Goal: Transaction & Acquisition: Purchase product/service

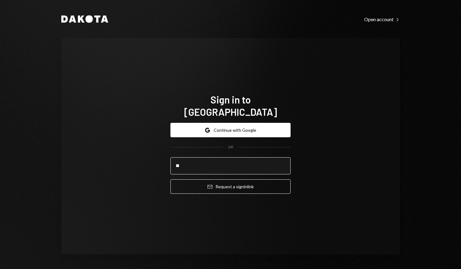
type input "*"
type input "**********"
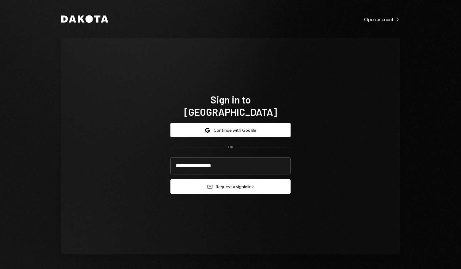
click at [228, 179] on button "Email Request a sign in link" at bounding box center [231, 186] width 120 height 14
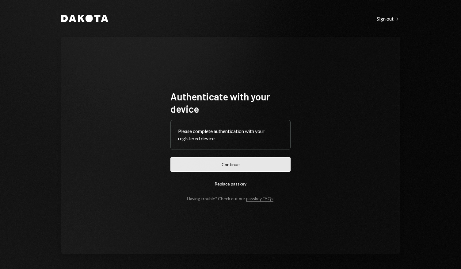
click at [244, 166] on button "Continue" at bounding box center [231, 164] width 120 height 14
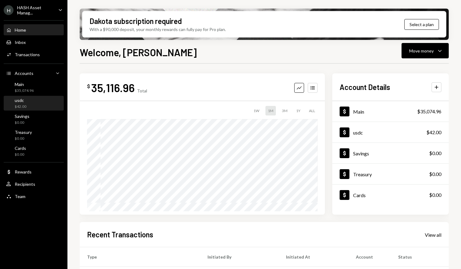
click at [37, 99] on div "usdc $42.00" at bounding box center [33, 104] width 55 height 12
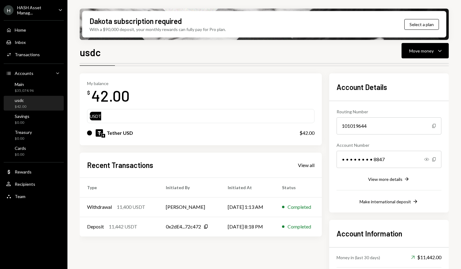
scroll to position [18, 0]
click at [304, 118] on div "USDT" at bounding box center [201, 116] width 222 height 9
click at [300, 135] on div "$42.00" at bounding box center [307, 133] width 15 height 7
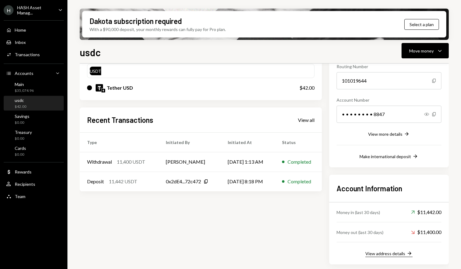
click at [403, 254] on div "View address details" at bounding box center [386, 253] width 40 height 5
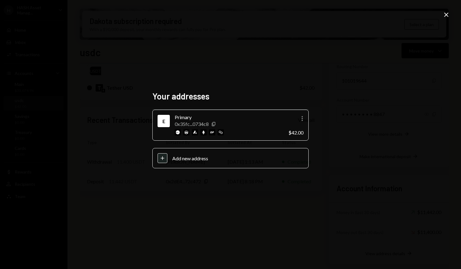
click at [285, 193] on div "Your addresses E Primary 0x35fc...0734c8 Copy More $42.00 Plus Add new address …" at bounding box center [230, 134] width 461 height 269
click at [213, 124] on icon "Copy" at bounding box center [213, 123] width 5 height 5
click at [445, 14] on icon "Close" at bounding box center [446, 14] width 7 height 7
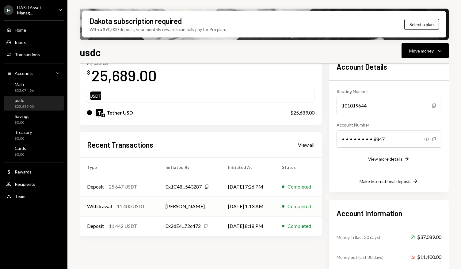
scroll to position [0, 0]
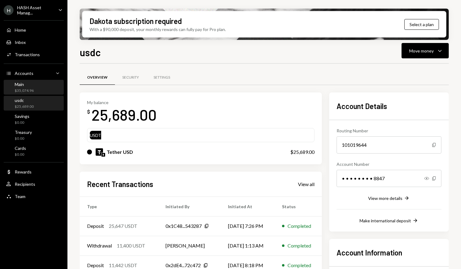
click at [41, 89] on div "Main $35,074.96" at bounding box center [33, 88] width 55 height 12
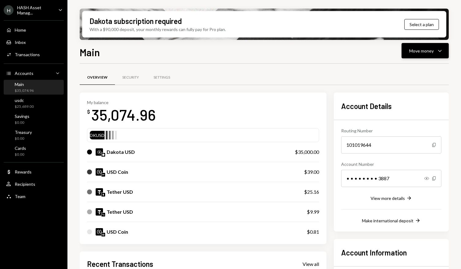
click at [440, 51] on icon "button" at bounding box center [439, 51] width 3 height 2
click at [417, 84] on div "Transfer" at bounding box center [420, 83] width 45 height 6
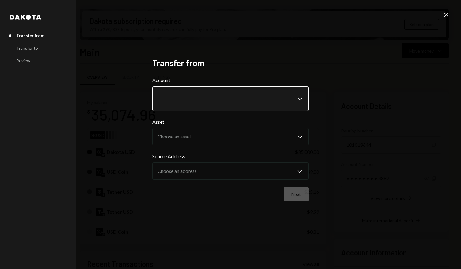
click at [299, 101] on body "H HASH Asset Manag... Caret Down Home Home Inbox Inbox Activities Transactions …" at bounding box center [230, 134] width 461 height 269
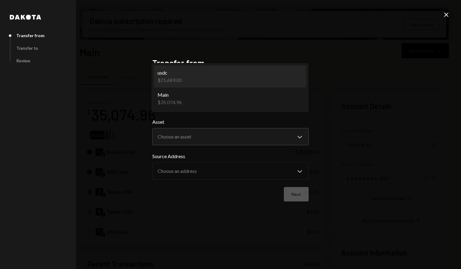
select select "**********"
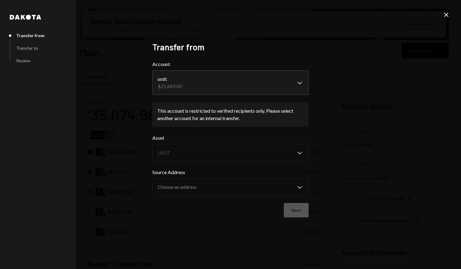
click at [354, 136] on div "**********" at bounding box center [230, 134] width 461 height 269
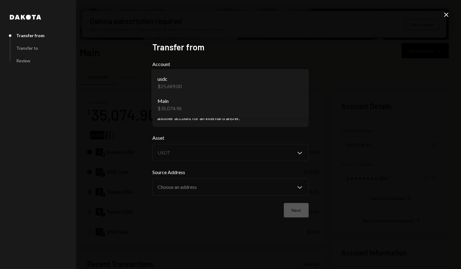
click at [302, 87] on body "H HASH Asset Manag... Caret Down Home Home Inbox Inbox Activities Transactions …" at bounding box center [230, 134] width 461 height 269
click at [353, 104] on div "**********" at bounding box center [230, 134] width 461 height 269
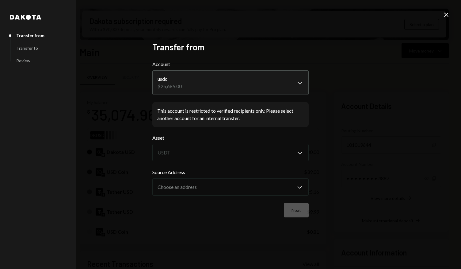
click at [445, 14] on icon "Close" at bounding box center [446, 14] width 7 height 7
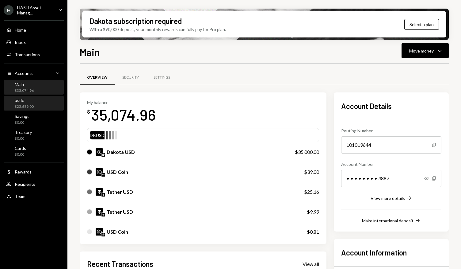
click at [31, 100] on div "usdc" at bounding box center [24, 100] width 19 height 5
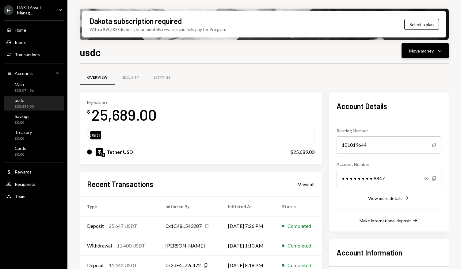
click at [434, 54] on div "Move money Caret Down" at bounding box center [426, 50] width 32 height 7
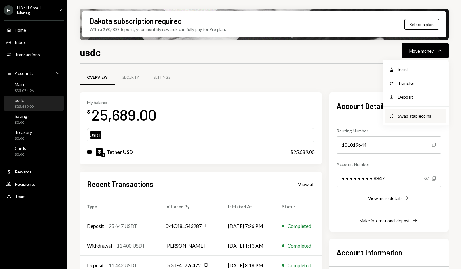
click at [408, 117] on div "Swap stablecoins" at bounding box center [420, 116] width 45 height 6
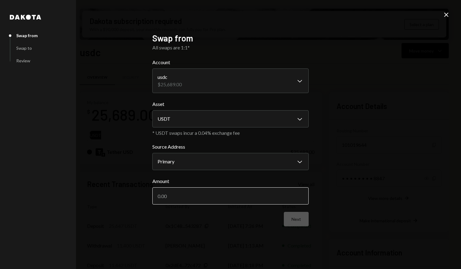
click at [265, 198] on input "Amount" at bounding box center [230, 195] width 156 height 17
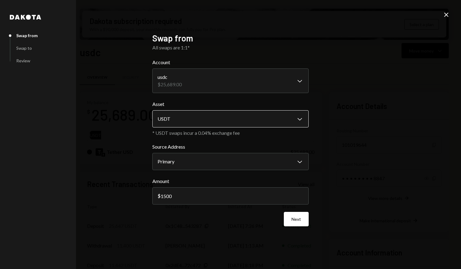
type input "1500"
click at [300, 120] on body "H HASH Asset Manag... Caret Down Home Home Inbox Inbox Activities Transactions …" at bounding box center [230, 134] width 461 height 269
click at [293, 217] on button "Next" at bounding box center [296, 219] width 25 height 14
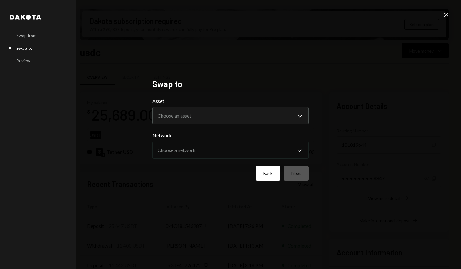
click at [273, 176] on button "Back" at bounding box center [268, 173] width 25 height 14
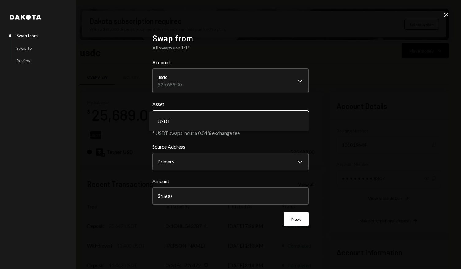
click at [294, 115] on body "H HASH Asset Manag... Caret Down Home Home Inbox Inbox Activities Transactions …" at bounding box center [230, 134] width 461 height 269
click at [302, 80] on body "H HASH Asset Manag... Caret Down Home Home Inbox Inbox Activities Transactions …" at bounding box center [230, 134] width 461 height 269
click at [287, 121] on body "H HASH Asset Manag... Caret Down Home Home Inbox Inbox Activities Transactions …" at bounding box center [230, 134] width 461 height 269
click at [294, 216] on button "Next" at bounding box center [296, 219] width 25 height 14
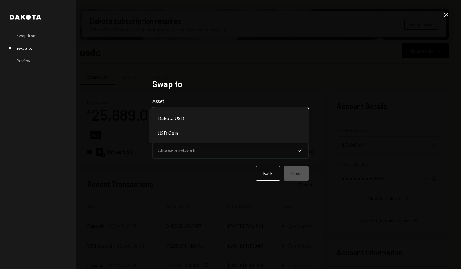
click at [295, 113] on body "H HASH Asset Manag... Caret Down Home Home Inbox Inbox Activities Transactions …" at bounding box center [230, 134] width 461 height 269
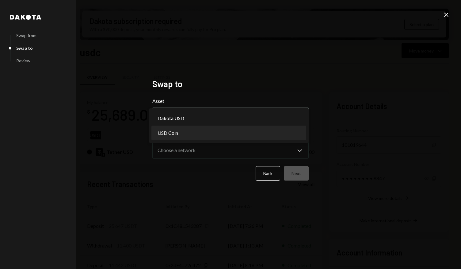
select select "****"
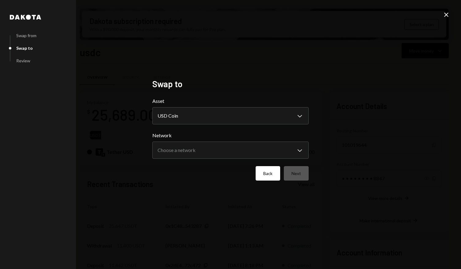
click at [274, 171] on button "Back" at bounding box center [268, 173] width 25 height 14
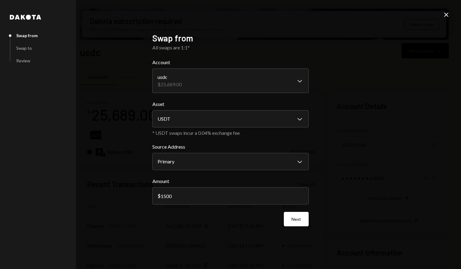
click at [445, 18] on icon "Close" at bounding box center [446, 14] width 7 height 7
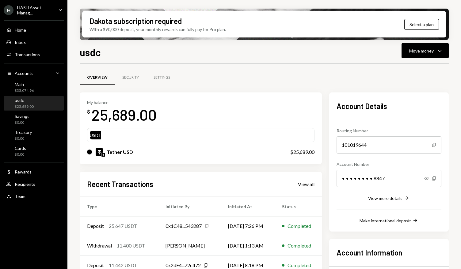
scroll to position [64, 0]
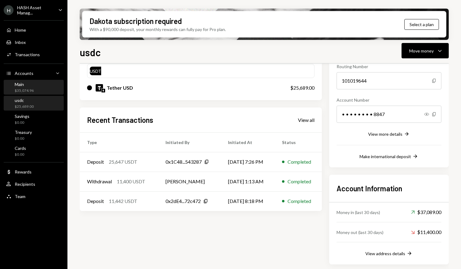
click at [33, 87] on div "Main $35,074.96" at bounding box center [33, 88] width 55 height 12
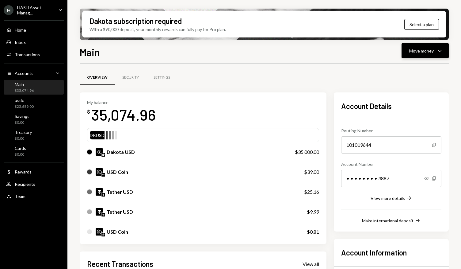
click at [426, 50] on div "Move money" at bounding box center [422, 51] width 25 height 6
click at [410, 81] on div "Transfer" at bounding box center [420, 83] width 45 height 6
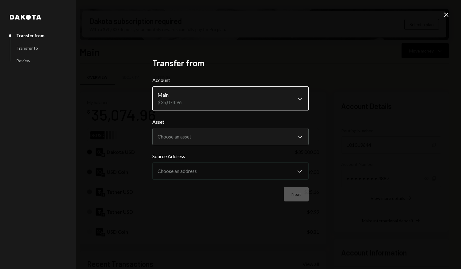
click at [298, 103] on body "H HASH Asset Manag... Caret Down Home Home Inbox Inbox Activities Transactions …" at bounding box center [230, 134] width 461 height 269
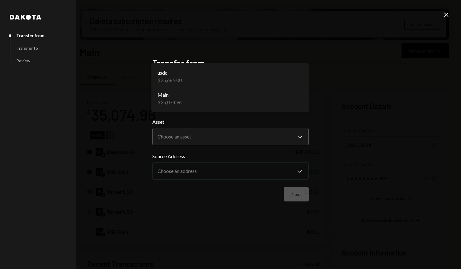
click at [363, 103] on div "**********" at bounding box center [230, 134] width 461 height 269
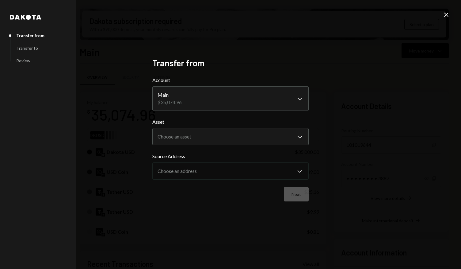
click at [447, 16] on icon "Close" at bounding box center [446, 14] width 7 height 7
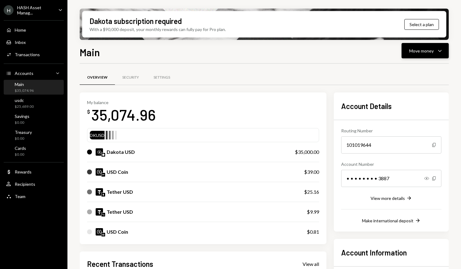
click at [433, 54] on div "Move money Caret Down" at bounding box center [426, 50] width 32 height 7
click at [26, 99] on div "usdc" at bounding box center [24, 100] width 19 height 5
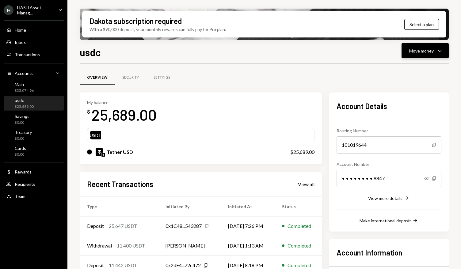
click at [443, 54] on icon "Caret Down" at bounding box center [440, 50] width 7 height 7
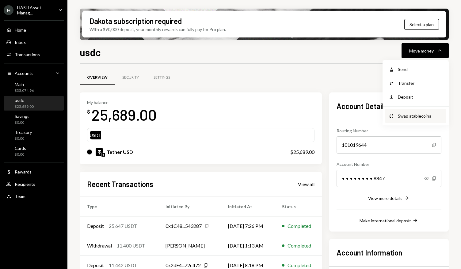
click at [418, 115] on div "Swap stablecoins" at bounding box center [420, 116] width 45 height 6
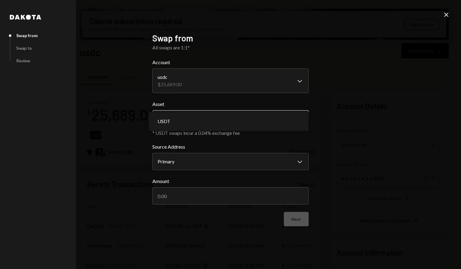
click at [301, 120] on body "H HASH Asset Manag... Caret Down Home Home Inbox Inbox Activities Transactions …" at bounding box center [230, 134] width 461 height 269
click at [293, 78] on body "H HASH Asset Manag... Caret Down Home Home Inbox Inbox Activities Transactions …" at bounding box center [230, 134] width 461 height 269
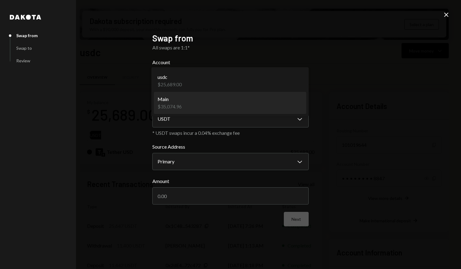
select select "**********"
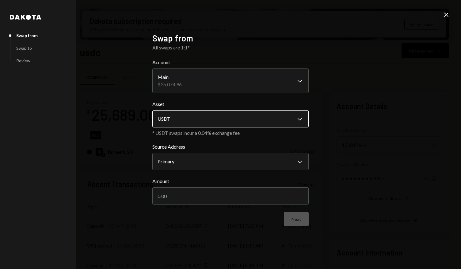
click at [299, 119] on body "H HASH Asset Manag... Caret Down Home Home Inbox Inbox Activities Transactions …" at bounding box center [230, 134] width 461 height 269
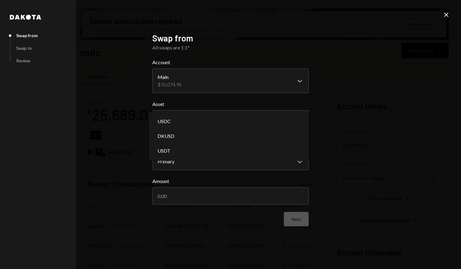
click at [448, 15] on icon "Close" at bounding box center [446, 14] width 7 height 7
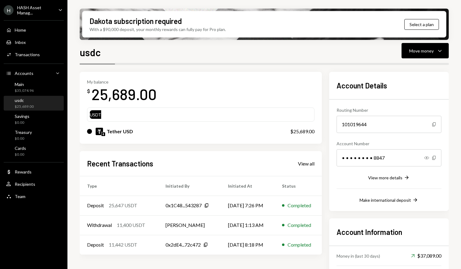
scroll to position [21, 0]
click at [156, 131] on div "Tether USD" at bounding box center [182, 130] width 191 height 7
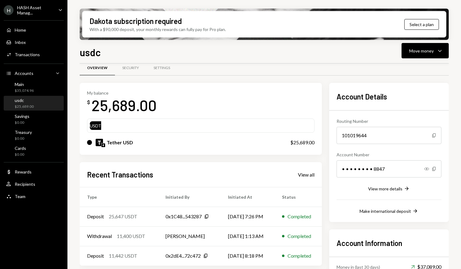
scroll to position [9, 0]
click at [35, 87] on div "Main $35,074.96" at bounding box center [33, 88] width 55 height 12
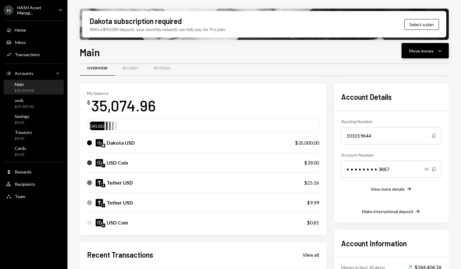
click at [438, 52] on icon "Caret Down" at bounding box center [440, 50] width 7 height 7
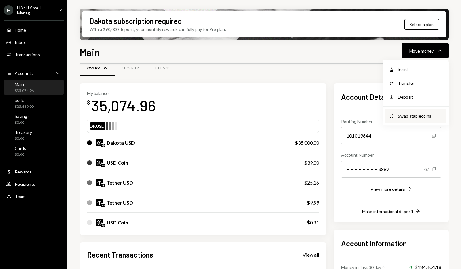
click at [406, 114] on div "Swap stablecoins" at bounding box center [420, 116] width 45 height 6
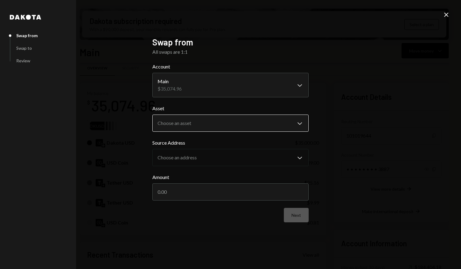
click at [295, 123] on body "H HASH Asset Manag... Caret Down Home Home Inbox Inbox Activities Transactions …" at bounding box center [230, 134] width 461 height 269
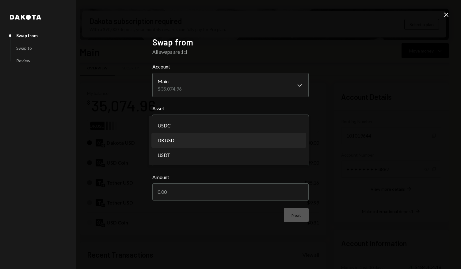
select select "*****"
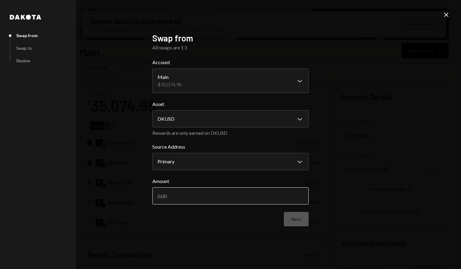
click at [247, 195] on input "Amount" at bounding box center [230, 195] width 156 height 17
type input "11000"
click at [302, 221] on button "Next" at bounding box center [296, 219] width 25 height 14
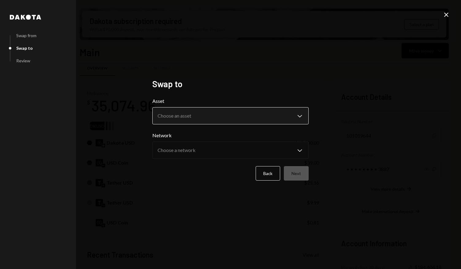
click at [298, 114] on body "H HASH Asset Manag... Caret Down Home Home Inbox Inbox Activities Transactions …" at bounding box center [230, 134] width 461 height 269
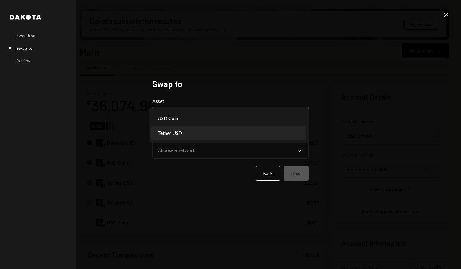
select select "****"
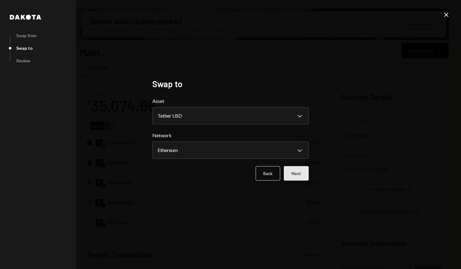
click at [295, 171] on button "Next" at bounding box center [296, 173] width 25 height 14
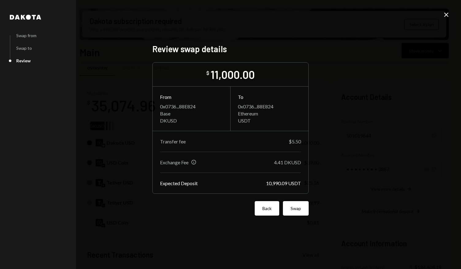
click at [268, 204] on button "Back" at bounding box center [267, 208] width 25 height 14
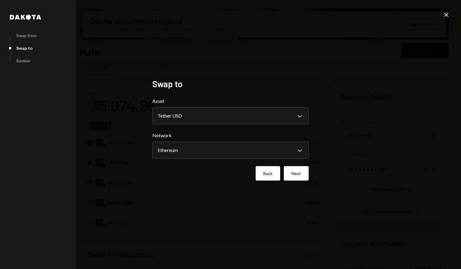
click at [271, 175] on button "Back" at bounding box center [268, 173] width 25 height 14
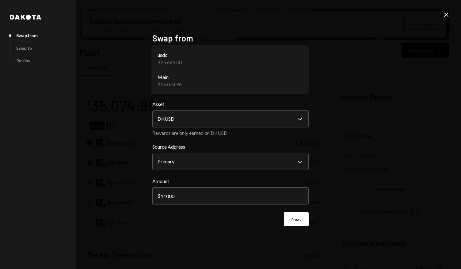
click at [282, 78] on body "H HASH Asset Manag... Caret Down Home Home Inbox Inbox Activities Transactions …" at bounding box center [230, 134] width 461 height 269
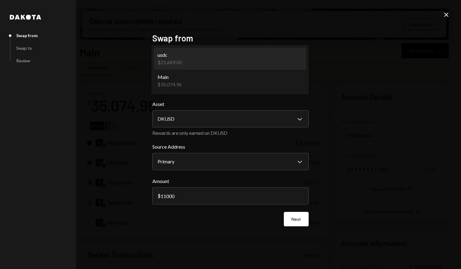
select select "**********"
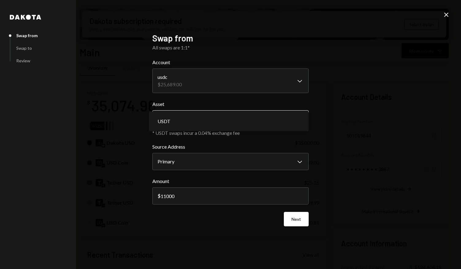
click at [255, 117] on body "H HASH Asset Manag... Caret Down Home Home Inbox Inbox Activities Transactions …" at bounding box center [230, 134] width 461 height 269
click at [251, 135] on div "* USDT swaps incur a 0.04% exchange fee" at bounding box center [230, 133] width 156 height 6
click at [447, 16] on icon "Close" at bounding box center [446, 14] width 7 height 7
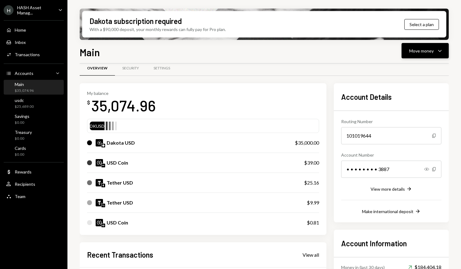
click at [441, 53] on icon "Caret Down" at bounding box center [440, 50] width 7 height 7
click at [411, 85] on div "Transfer" at bounding box center [420, 83] width 45 height 6
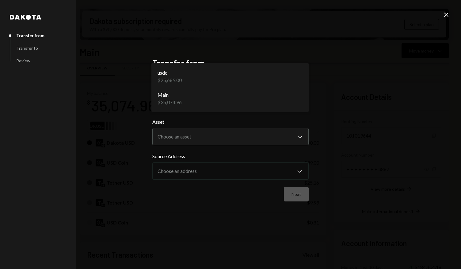
click at [270, 98] on body "H HASH Asset Manag... Caret Down Home Home Inbox Inbox Activities Transactions …" at bounding box center [230, 134] width 461 height 269
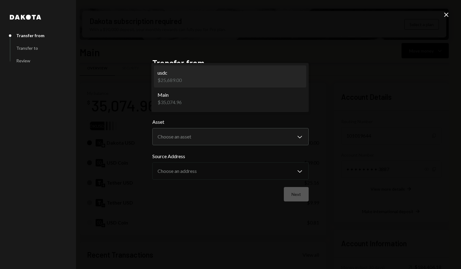
select select "**********"
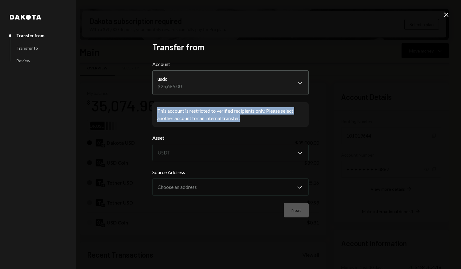
drag, startPoint x: 243, startPoint y: 119, endPoint x: 155, endPoint y: 110, distance: 88.2
click at [155, 110] on div "This account is restricted to verified recipients only. Please select another a…" at bounding box center [230, 114] width 156 height 25
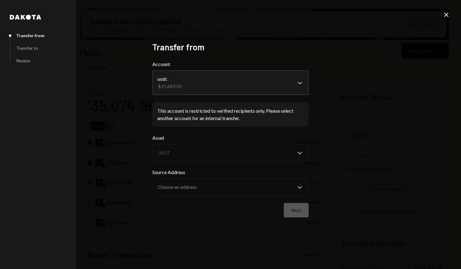
click at [266, 207] on div "Next" at bounding box center [230, 210] width 156 height 14
click at [293, 207] on div "Next" at bounding box center [230, 210] width 156 height 14
click at [314, 58] on div "**********" at bounding box center [230, 134] width 171 height 200
click at [449, 13] on icon "Close" at bounding box center [446, 14] width 7 height 7
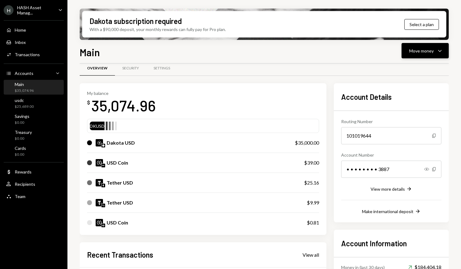
click at [423, 50] on div "Move money" at bounding box center [422, 51] width 25 height 6
click at [405, 69] on div "Send" at bounding box center [420, 69] width 45 height 6
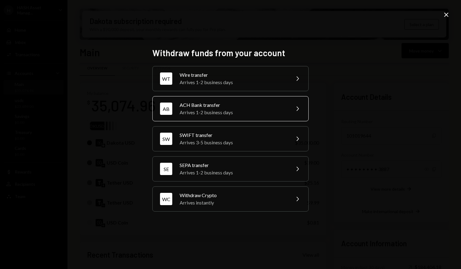
click at [251, 110] on div "Arrives 1-2 business days" at bounding box center [233, 112] width 107 height 7
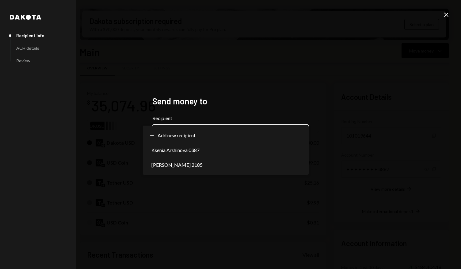
click at [251, 139] on body "H HASH Asset Manag... Caret Down Home Home Inbox Inbox Activities Transactions …" at bounding box center [230, 134] width 461 height 269
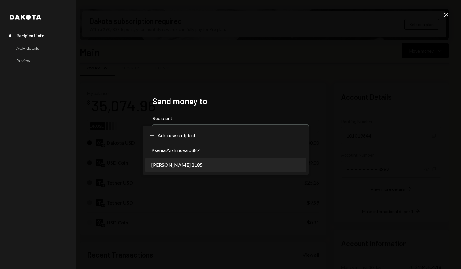
select select "**********"
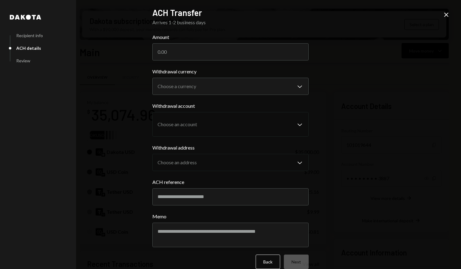
scroll to position [9, 0]
click at [278, 54] on input "Amount" at bounding box center [230, 51] width 156 height 17
click at [296, 89] on body "H HASH Asset Manag... Caret Down Home Home Inbox Inbox Activities Transactions …" at bounding box center [230, 134] width 461 height 269
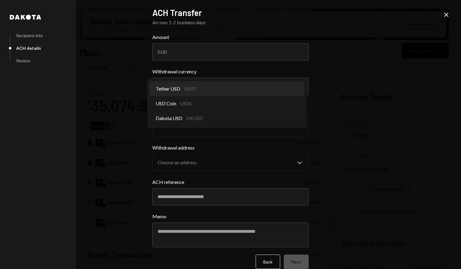
select select "****"
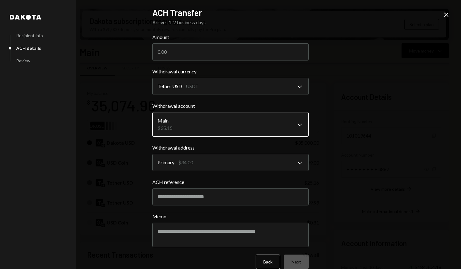
click at [286, 132] on body "H HASH Asset Manag... Caret Down Home Home Inbox Inbox Activities Transactions …" at bounding box center [230, 134] width 461 height 269
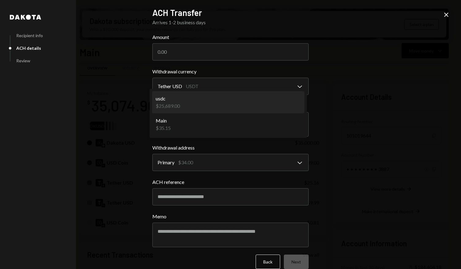
select select "**********"
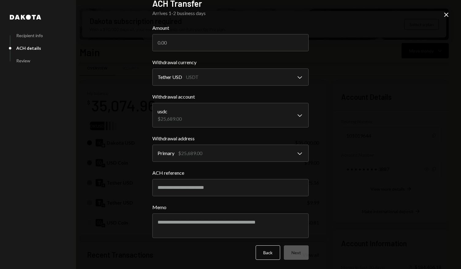
click at [447, 16] on icon "Close" at bounding box center [446, 14] width 7 height 7
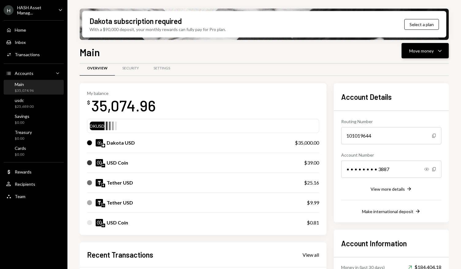
click at [438, 49] on icon "Caret Down" at bounding box center [440, 50] width 7 height 7
click at [416, 82] on div "Transfer" at bounding box center [420, 83] width 45 height 6
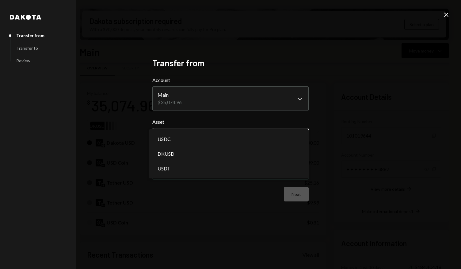
click at [270, 142] on body "H HASH Asset Manag... Caret Down Home Home Inbox Inbox Activities Transactions …" at bounding box center [230, 134] width 461 height 269
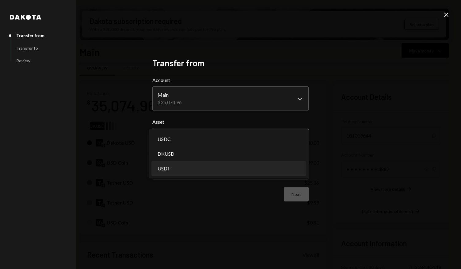
select select "****"
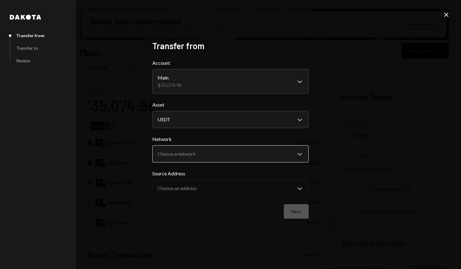
click at [269, 158] on body "H HASH Asset Manag... Caret Down Home Home Inbox Inbox Activities Transactions …" at bounding box center [230, 134] width 461 height 269
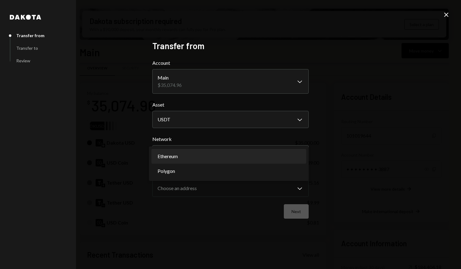
select select "**********"
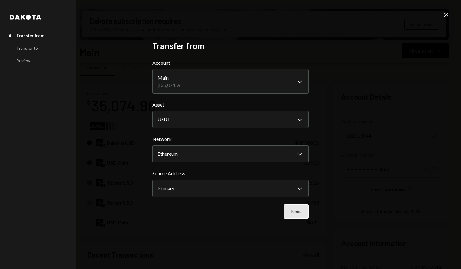
click at [299, 208] on button "Next" at bounding box center [296, 211] width 25 height 14
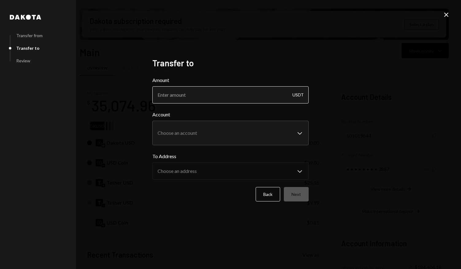
click at [254, 94] on input "Amount" at bounding box center [230, 94] width 156 height 17
type input "11000"
click at [297, 133] on body "H HASH Asset Manag... Caret Down Home Home Inbox Inbox Activities Transactions …" at bounding box center [230, 134] width 461 height 269
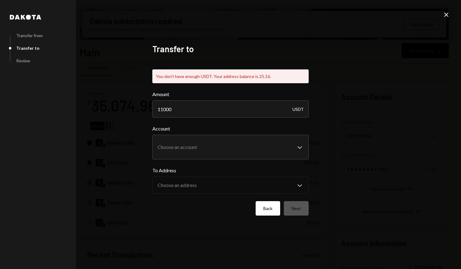
click at [259, 210] on button "Back" at bounding box center [268, 208] width 25 height 14
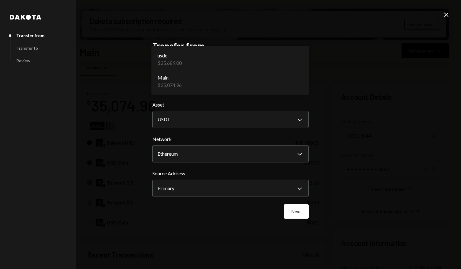
click at [295, 83] on body "H HASH Asset Manag... Caret Down Home Home Inbox Inbox Activities Transactions …" at bounding box center [230, 134] width 461 height 269
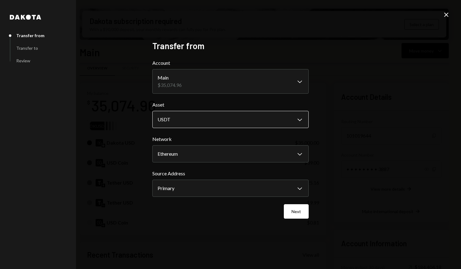
click at [288, 120] on body "H HASH Asset Manag... Caret Down Home Home Inbox Inbox Activities Transactions …" at bounding box center [230, 134] width 461 height 269
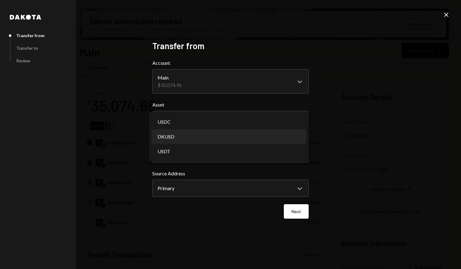
select select "*****"
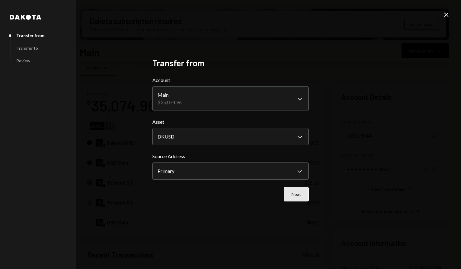
click at [299, 194] on button "Next" at bounding box center [296, 194] width 25 height 14
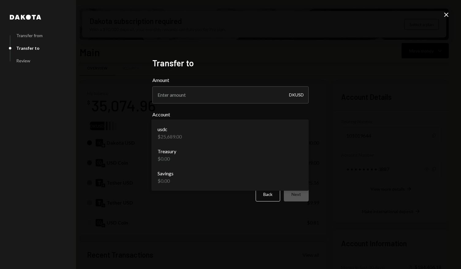
click at [293, 132] on body "H HASH Asset Manag... Caret Down Home Home Inbox Inbox Activities Transactions …" at bounding box center [230, 134] width 461 height 269
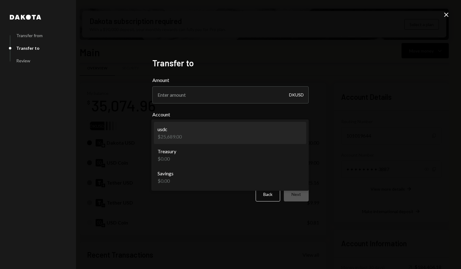
select select "**********"
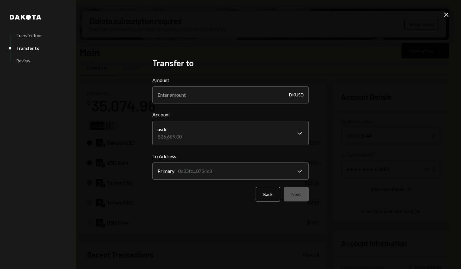
click at [295, 193] on div "Back Next" at bounding box center [230, 194] width 156 height 14
click at [292, 193] on div "Back Next" at bounding box center [230, 194] width 156 height 14
click at [270, 195] on button "Back" at bounding box center [268, 194] width 25 height 14
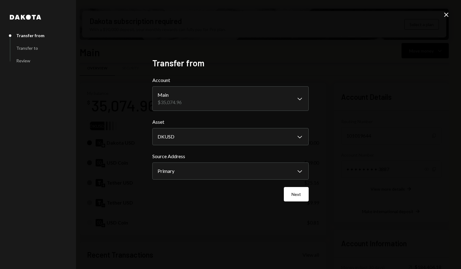
click at [449, 15] on icon "Close" at bounding box center [446, 14] width 7 height 7
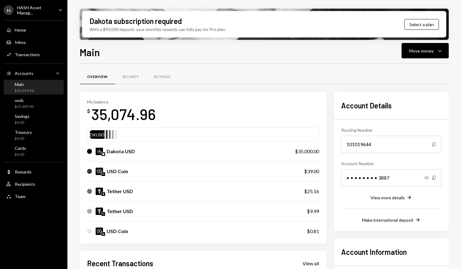
scroll to position [0, 0]
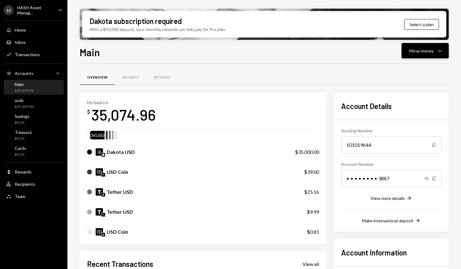
click at [442, 52] on icon "Caret Down" at bounding box center [440, 50] width 7 height 7
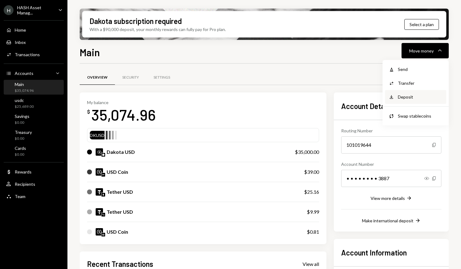
click at [417, 96] on div "Deposit" at bounding box center [420, 97] width 45 height 6
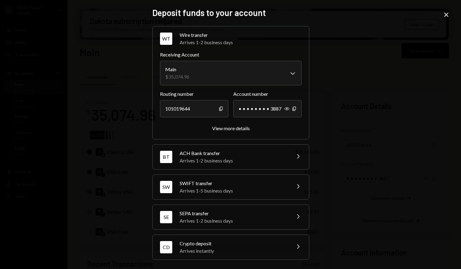
click at [246, 240] on div "Crypto deposit" at bounding box center [233, 243] width 107 height 7
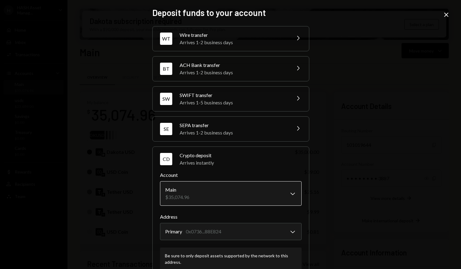
scroll to position [39, 0]
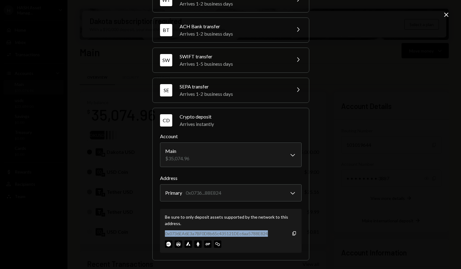
drag, startPoint x: 268, startPoint y: 233, endPoint x: 164, endPoint y: 231, distance: 104.6
click at [165, 231] on div "0x0736EA6E3a7BF0D8b65c435121DEc6aa5788E824 Copy" at bounding box center [231, 233] width 132 height 6
copy div "0x0736EA6E3a7BF0D8b65c435121DEc6aa5788E824"
click at [409, 106] on div "**********" at bounding box center [230, 134] width 461 height 269
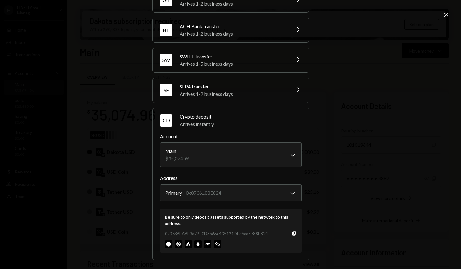
click at [445, 14] on icon at bounding box center [447, 15] width 4 height 4
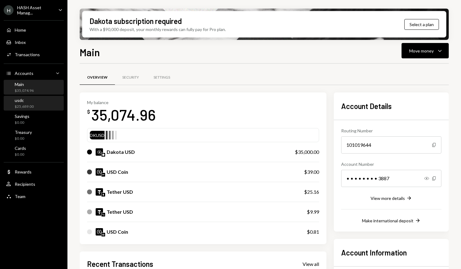
click at [37, 104] on div "usdc $25,689.00" at bounding box center [33, 104] width 55 height 12
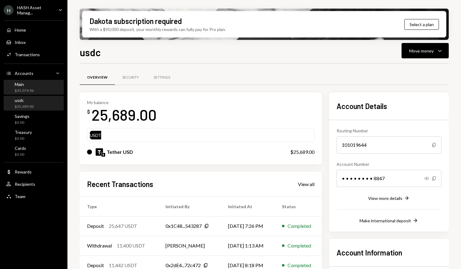
click at [35, 84] on div "Main $35,074.96" at bounding box center [33, 88] width 55 height 12
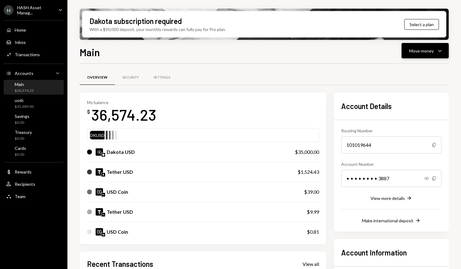
click at [431, 52] on div "Move money" at bounding box center [422, 51] width 25 height 6
click at [404, 73] on div "Withdraw Send" at bounding box center [415, 69] width 61 height 14
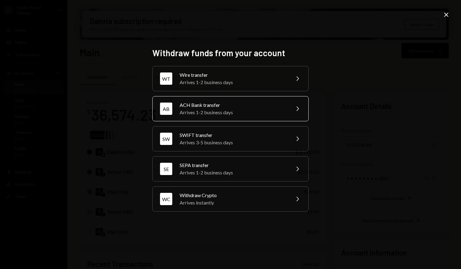
click at [238, 108] on div "ACH Bank transfer" at bounding box center [233, 104] width 107 height 7
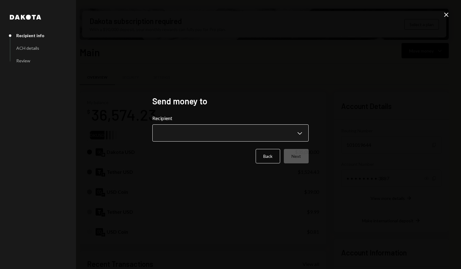
click at [265, 136] on body "H HASH Asset Manag... Caret Down Home Home Inbox Inbox Activities Transactions …" at bounding box center [230, 134] width 461 height 269
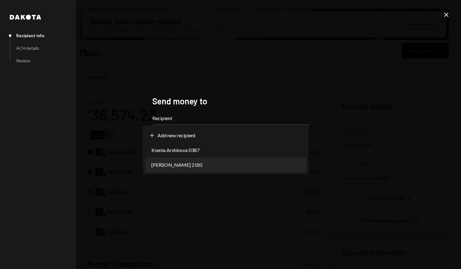
select select "**********"
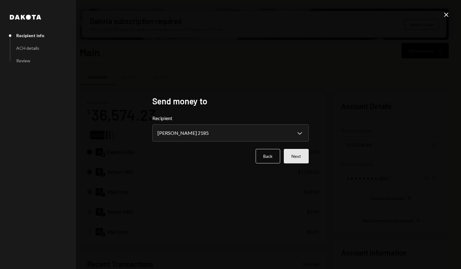
click at [298, 153] on button "Next" at bounding box center [296, 156] width 25 height 14
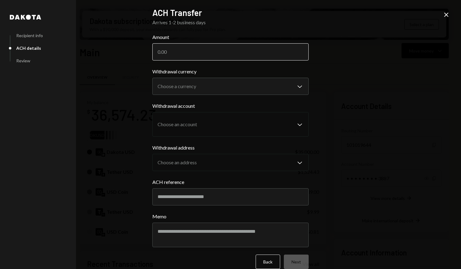
click at [245, 56] on input "Amount" at bounding box center [230, 51] width 156 height 17
type input "36000"
click at [254, 90] on body "H HASH Asset Manag... Caret Down Home Home Inbox Inbox Activities Transactions …" at bounding box center [230, 134] width 461 height 269
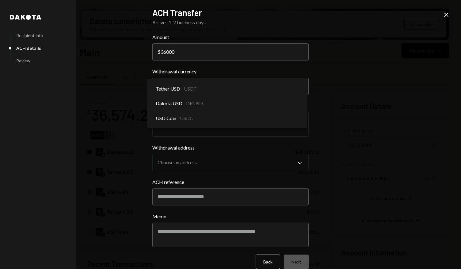
click at [445, 19] on div "**********" at bounding box center [230, 134] width 461 height 269
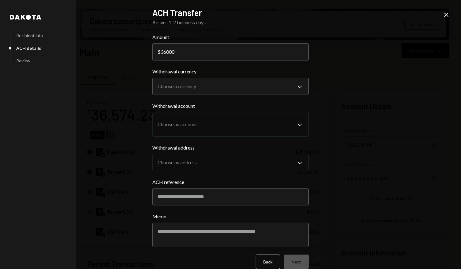
click at [446, 16] on icon "Close" at bounding box center [446, 14] width 7 height 7
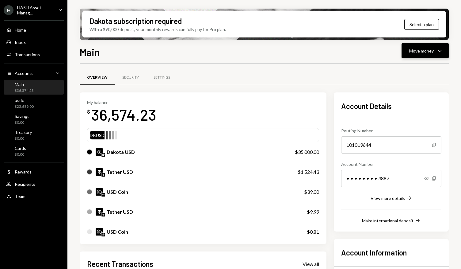
click at [434, 50] on div "Move money" at bounding box center [422, 51] width 25 height 6
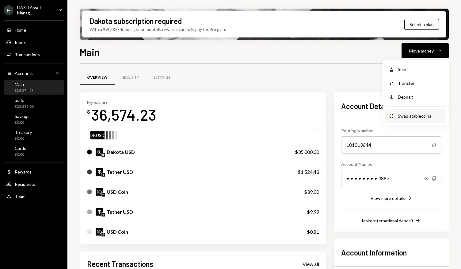
click at [407, 118] on div "Swap stablecoins" at bounding box center [420, 116] width 45 height 6
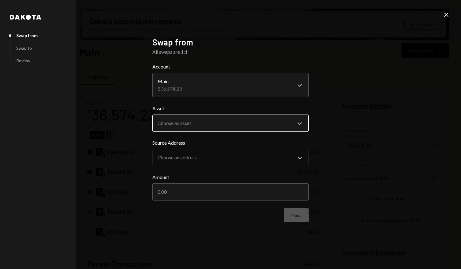
click at [282, 125] on body "H HASH Asset Manag... Caret Down Home Home Inbox Inbox Activities Transactions …" at bounding box center [230, 134] width 461 height 269
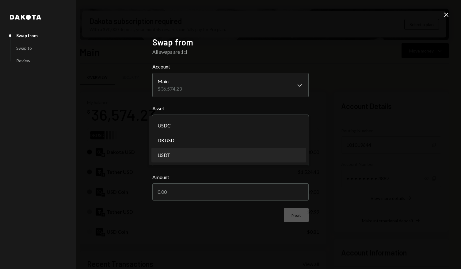
select select "****"
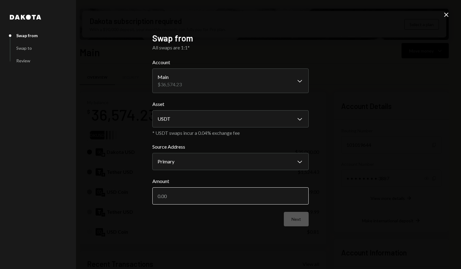
click at [285, 194] on input "Amount" at bounding box center [230, 195] width 156 height 17
type input "1500"
click at [301, 219] on button "Next" at bounding box center [296, 219] width 25 height 14
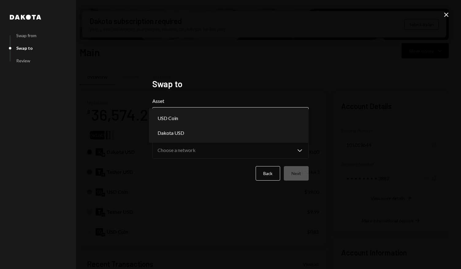
click at [272, 120] on body "H HASH Asset Manag... Caret Down Home Home Inbox Inbox Activities Transactions …" at bounding box center [230, 134] width 461 height 269
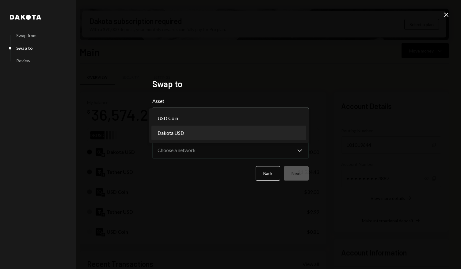
select select "*****"
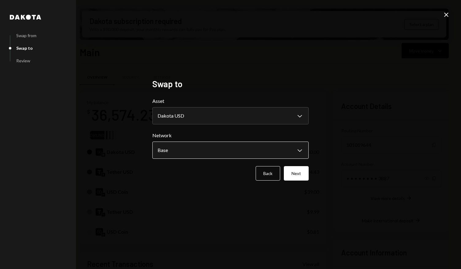
click at [301, 150] on body "H HASH Asset Manag... Caret Down Home Home Inbox Inbox Activities Transactions …" at bounding box center [230, 134] width 461 height 269
click at [298, 172] on button "Next" at bounding box center [296, 173] width 25 height 14
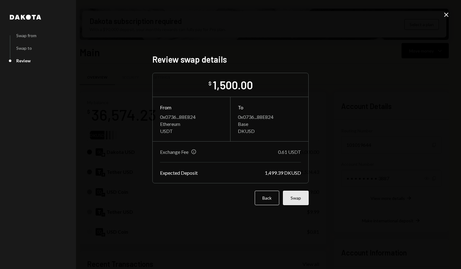
click at [295, 198] on button "Swap" at bounding box center [296, 198] width 26 height 14
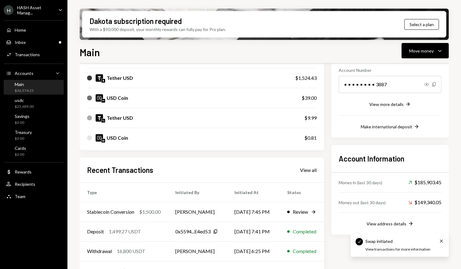
scroll to position [130, 0]
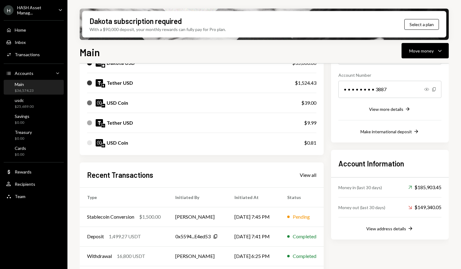
scroll to position [89, 0]
click at [227, 217] on td "[PERSON_NAME]" at bounding box center [197, 217] width 59 height 20
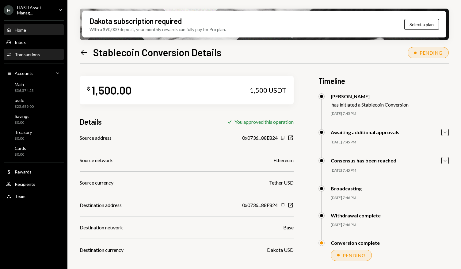
click at [23, 33] on div "Home Home" at bounding box center [33, 30] width 55 height 10
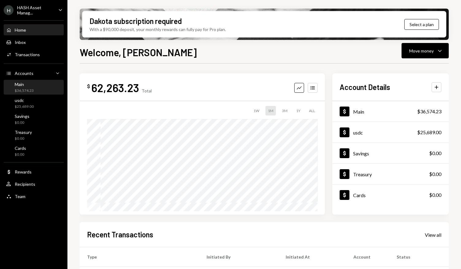
click at [37, 87] on div "Main $36,574.23" at bounding box center [33, 88] width 55 height 12
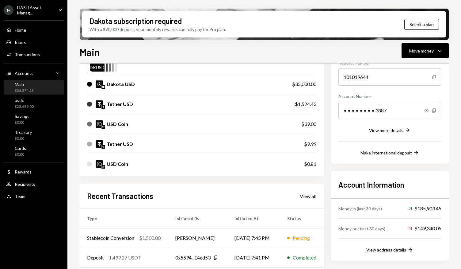
scroll to position [67, 0]
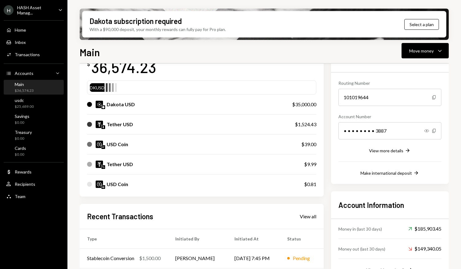
scroll to position [47, 0]
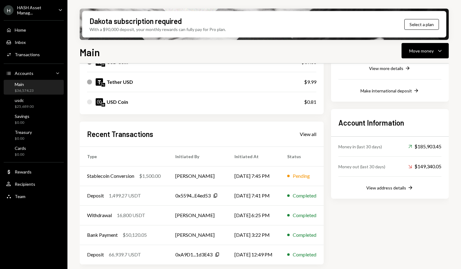
scroll to position [129, 0]
click at [222, 175] on td "[PERSON_NAME]" at bounding box center [197, 176] width 59 height 20
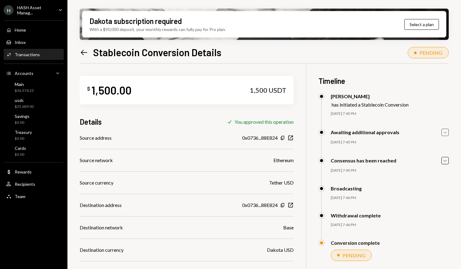
click at [447, 130] on icon "Caret Down" at bounding box center [445, 132] width 7 height 7
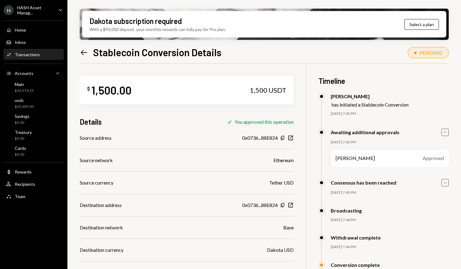
click at [444, 184] on icon "Caret Down" at bounding box center [445, 182] width 7 height 7
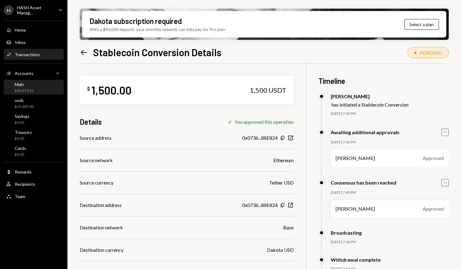
click at [30, 84] on div "Main" at bounding box center [24, 84] width 19 height 5
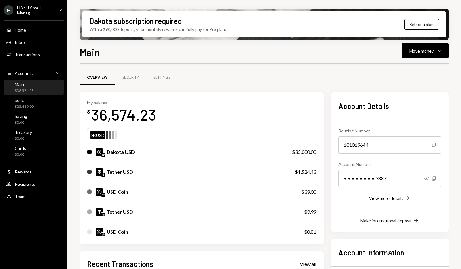
scroll to position [130, 0]
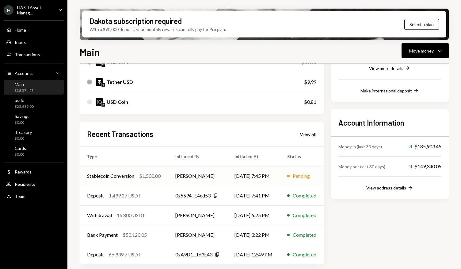
click at [221, 172] on td "[PERSON_NAME]" at bounding box center [197, 176] width 59 height 20
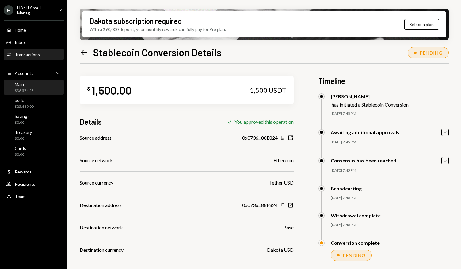
click at [32, 87] on div "Main $36,574.23" at bounding box center [24, 88] width 19 height 12
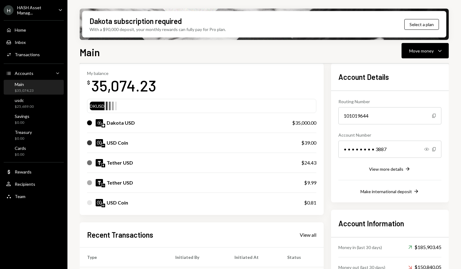
scroll to position [29, 0]
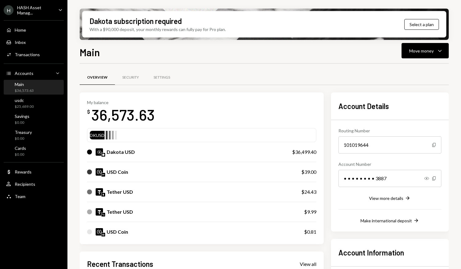
click at [337, 84] on div "Overview Security Settings" at bounding box center [264, 78] width 369 height 16
click at [429, 53] on div "Move money" at bounding box center [422, 51] width 25 height 6
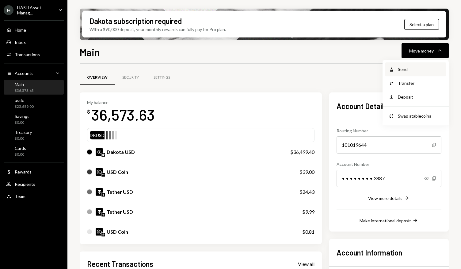
click at [415, 69] on div "Send" at bounding box center [420, 69] width 45 height 6
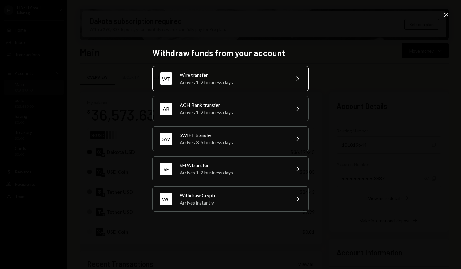
click at [269, 79] on div "Wire transfer" at bounding box center [233, 74] width 107 height 7
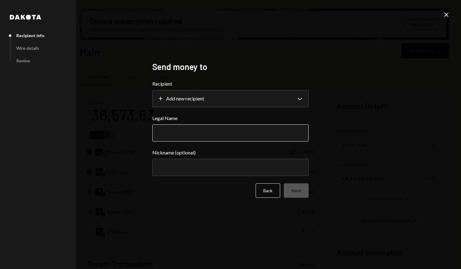
click at [270, 135] on input "Legal Name" at bounding box center [230, 132] width 156 height 17
click at [447, 13] on icon "Close" at bounding box center [446, 14] width 7 height 7
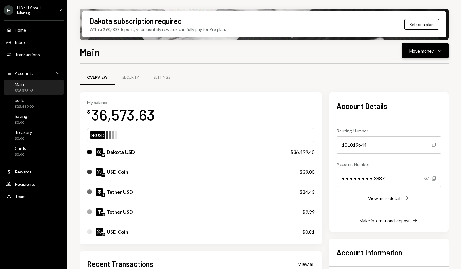
click at [418, 48] on div "Move money" at bounding box center [422, 51] width 25 height 6
click at [409, 70] on div "Send" at bounding box center [420, 69] width 45 height 6
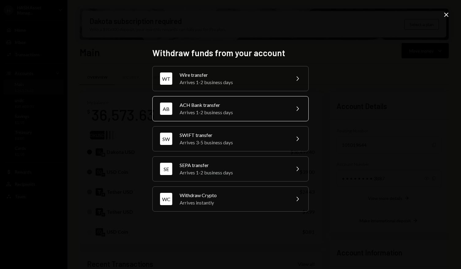
click at [249, 106] on div "ACH Bank transfer" at bounding box center [233, 104] width 107 height 7
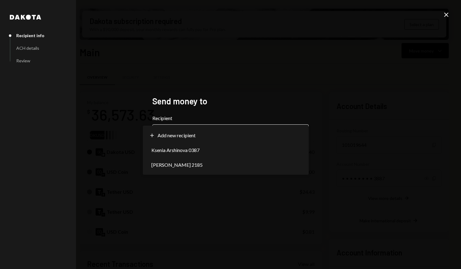
click at [272, 135] on body "H HASH Asset Manag... Caret Down Home Home Inbox Inbox Activities Transactions …" at bounding box center [230, 134] width 461 height 269
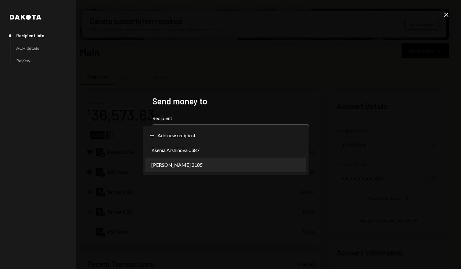
select select "**********"
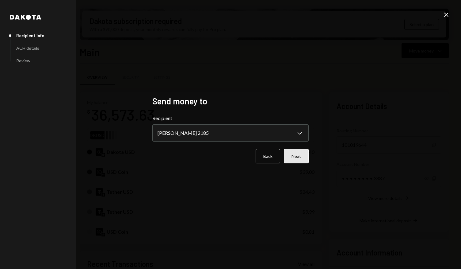
click at [297, 153] on button "Next" at bounding box center [296, 156] width 25 height 14
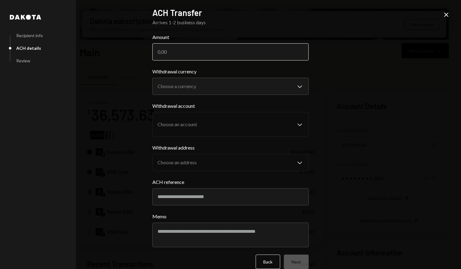
click at [222, 57] on input "Amount" at bounding box center [230, 51] width 156 height 17
type input "36000"
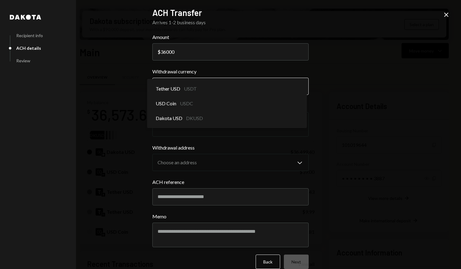
click at [299, 83] on body "H HASH Asset Manag... Caret Down Home Home Inbox Inbox Activities Transactions …" at bounding box center [230, 134] width 461 height 269
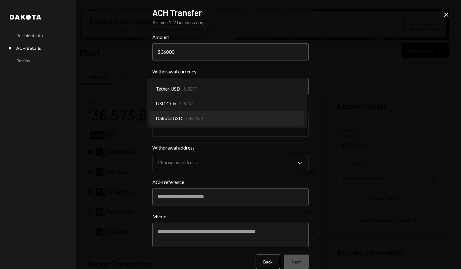
select select "*****"
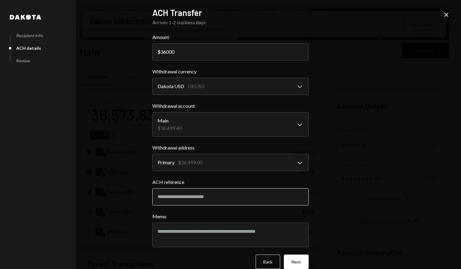
scroll to position [9, 0]
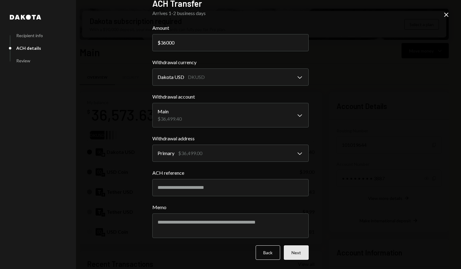
click at [296, 254] on button "Next" at bounding box center [296, 252] width 25 height 14
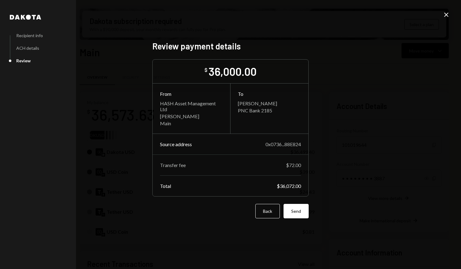
click at [447, 17] on icon "Close" at bounding box center [446, 14] width 7 height 7
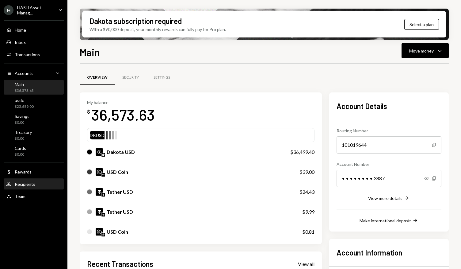
click at [31, 182] on div "Recipients" at bounding box center [25, 183] width 21 height 5
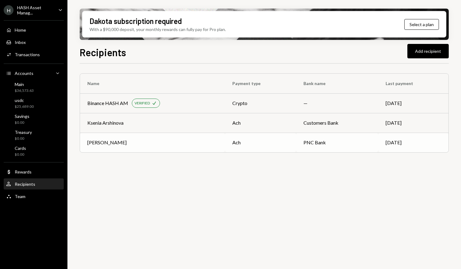
click at [147, 144] on div "[PERSON_NAME]" at bounding box center [152, 142] width 130 height 7
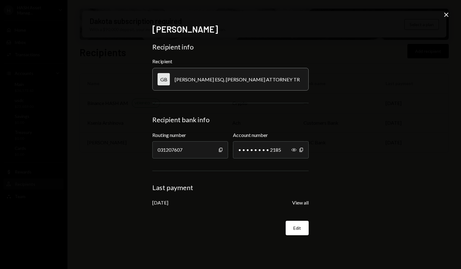
click at [446, 14] on icon "Close" at bounding box center [446, 14] width 7 height 7
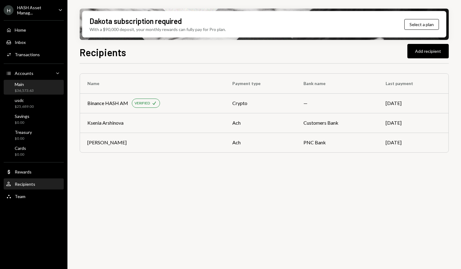
click at [41, 87] on div "Main $36,573.63" at bounding box center [33, 88] width 55 height 12
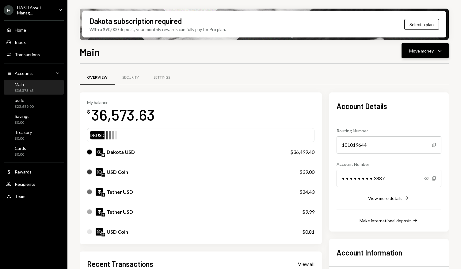
click at [425, 53] on div "Move money" at bounding box center [422, 51] width 25 height 6
click at [407, 71] on div "Send" at bounding box center [420, 69] width 45 height 6
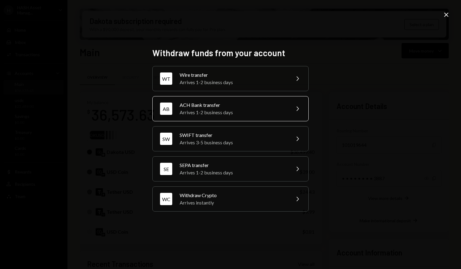
click at [269, 110] on div "Arrives 1-2 business days" at bounding box center [233, 112] width 107 height 7
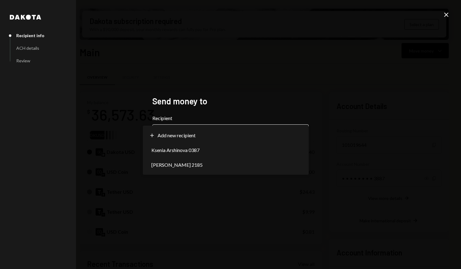
click at [289, 131] on body "H HASH Asset Manag... Caret Down Home Home Inbox Inbox Activities Transactions …" at bounding box center [230, 134] width 461 height 269
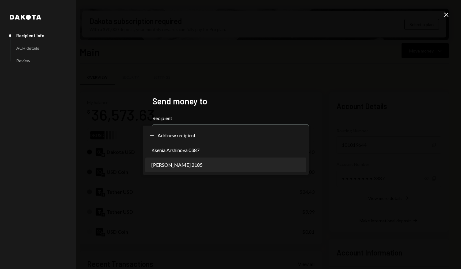
select select "**********"
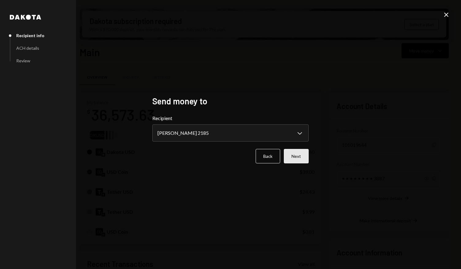
click at [303, 157] on button "Next" at bounding box center [296, 156] width 25 height 14
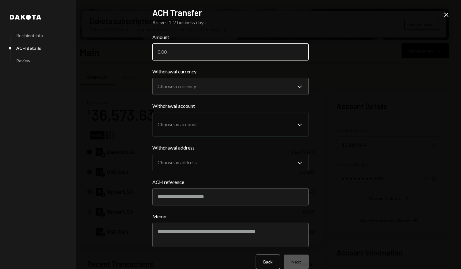
click at [197, 52] on input "Amount" at bounding box center [230, 51] width 156 height 17
type input "36000"
click at [255, 89] on body "H HASH Asset Manag... Caret Down Home Home Inbox Inbox Activities Transactions …" at bounding box center [230, 134] width 461 height 269
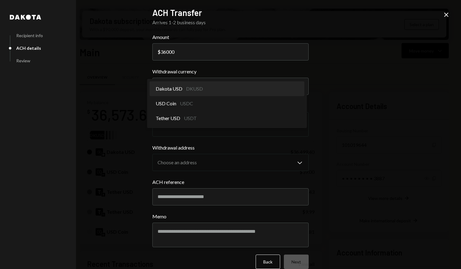
select select "*****"
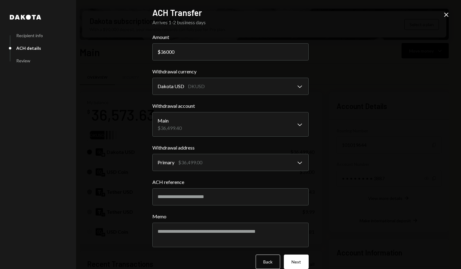
scroll to position [9, 0]
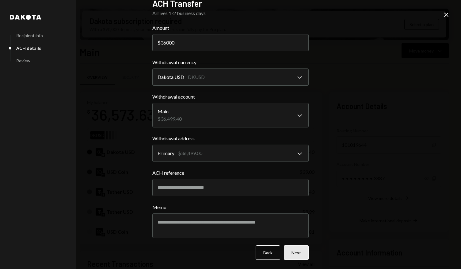
click at [299, 253] on button "Next" at bounding box center [296, 252] width 25 height 14
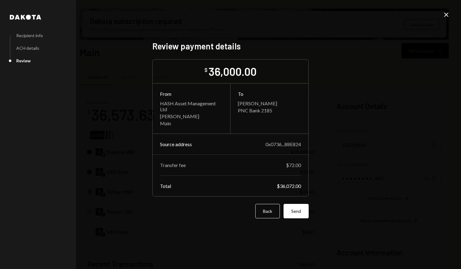
scroll to position [0, 0]
click at [301, 213] on button "Send" at bounding box center [296, 211] width 25 height 14
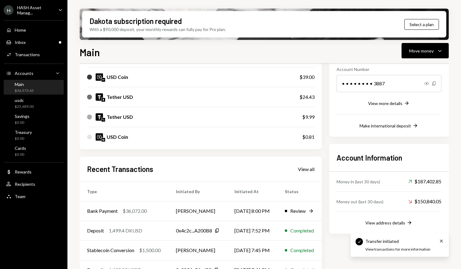
scroll to position [95, 0]
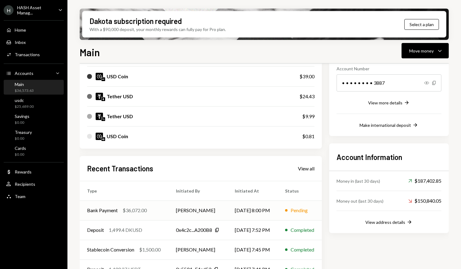
click at [216, 207] on td "[PERSON_NAME]" at bounding box center [198, 210] width 59 height 20
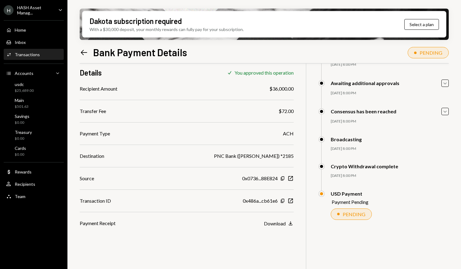
scroll to position [49, 0]
click at [287, 223] on button "Download Download" at bounding box center [279, 223] width 30 height 7
